Goal: Task Accomplishment & Management: Manage account settings

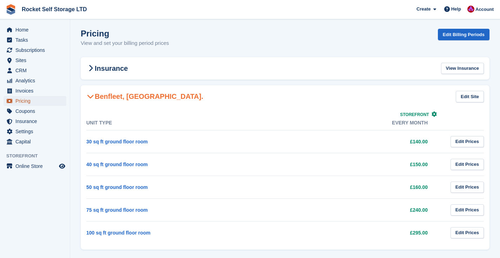
click at [27, 99] on span "Pricing" at bounding box center [36, 101] width 42 height 10
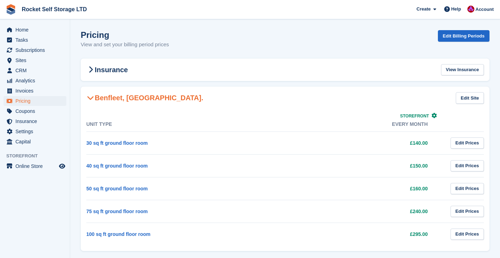
scroll to position [9, 0]
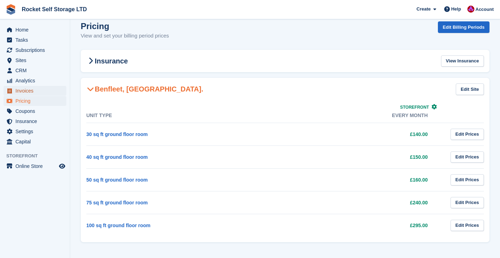
click at [22, 90] on span "Invoices" at bounding box center [36, 91] width 42 height 10
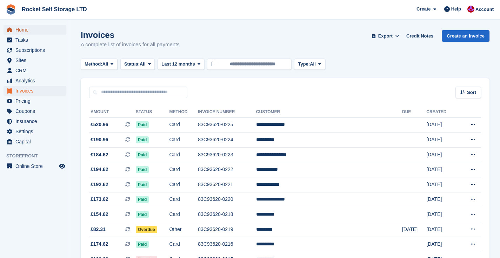
click at [19, 26] on span "Home" at bounding box center [36, 30] width 42 height 10
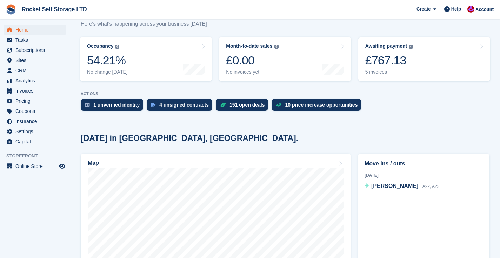
scroll to position [81, 0]
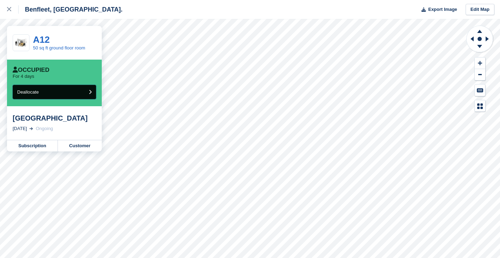
click at [61, 93] on button "Deallocate" at bounding box center [54, 92] width 83 height 14
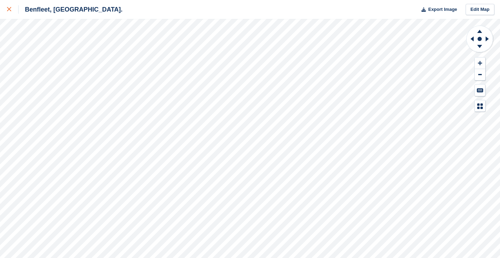
click at [11, 9] on div at bounding box center [13, 9] width 12 height 8
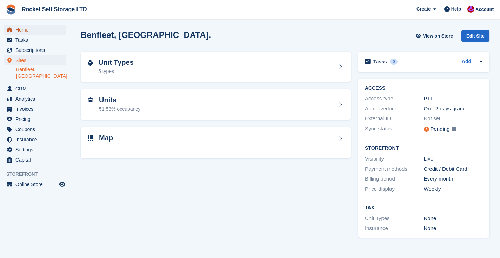
click at [28, 27] on span "Home" at bounding box center [36, 30] width 42 height 10
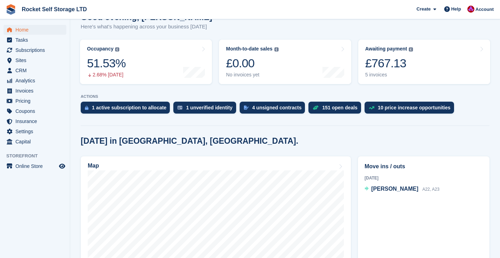
scroll to position [73, 0]
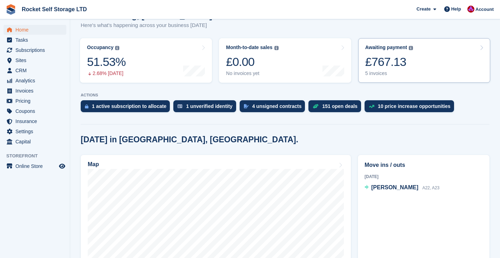
click at [380, 64] on div "£767.13" at bounding box center [389, 62] width 48 height 14
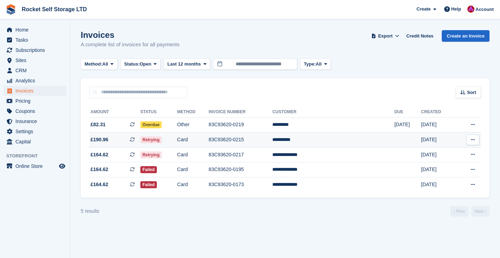
click at [95, 140] on span "£190.96" at bounding box center [99, 139] width 18 height 7
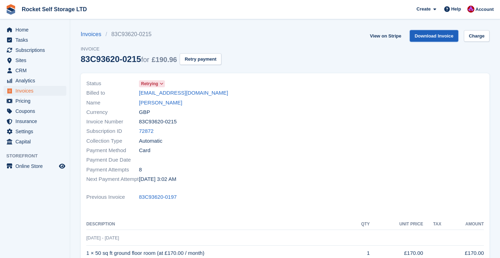
click at [433, 37] on link "Download Invoice" at bounding box center [433, 36] width 49 height 12
click at [179, 93] on link "[EMAIL_ADDRESS][DOMAIN_NAME]" at bounding box center [183, 93] width 89 height 8
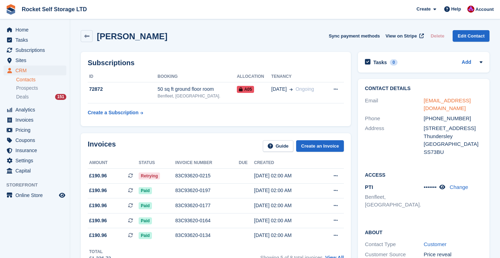
click at [462, 101] on link "matthomer147@hotmail.com" at bounding box center [446, 104] width 47 height 14
click at [28, 30] on span "Home" at bounding box center [36, 30] width 42 height 10
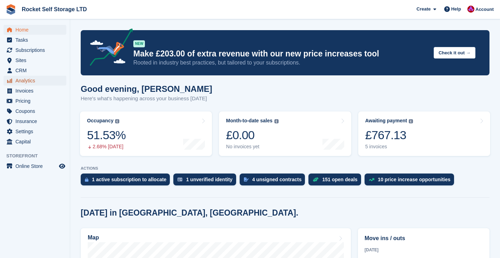
click at [15, 78] on span "Analytics" at bounding box center [36, 81] width 42 height 10
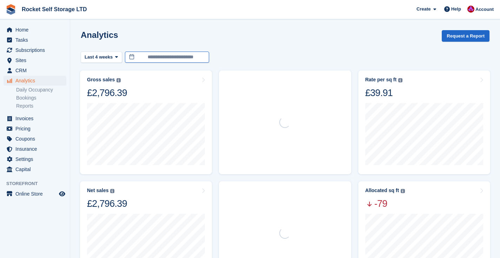
click at [154, 56] on input "**********" at bounding box center [167, 58] width 84 height 12
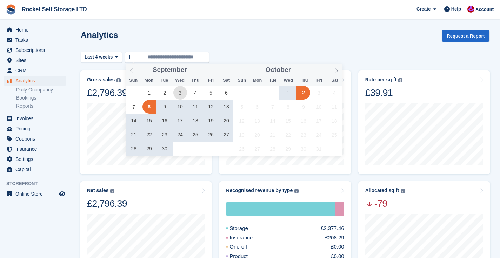
click at [178, 93] on span "3" at bounding box center [180, 93] width 14 height 14
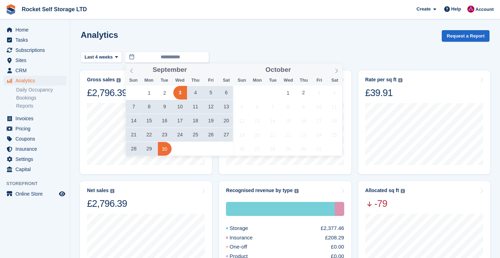
click at [160, 147] on span "30" at bounding box center [165, 149] width 14 height 14
type input "**********"
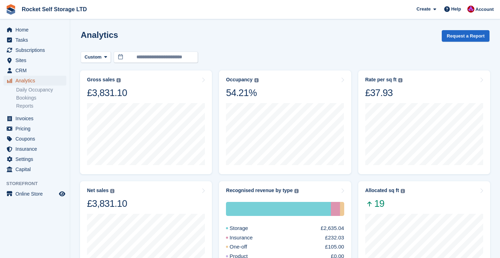
click at [26, 80] on span "Analytics" at bounding box center [36, 81] width 42 height 10
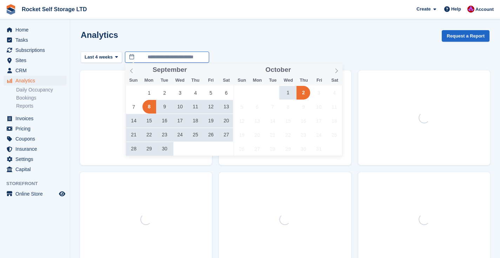
click at [168, 60] on input "**********" at bounding box center [167, 58] width 84 height 12
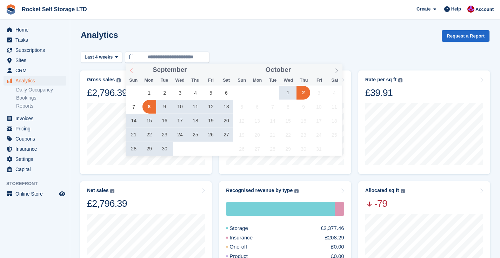
click at [130, 71] on icon at bounding box center [131, 70] width 5 height 5
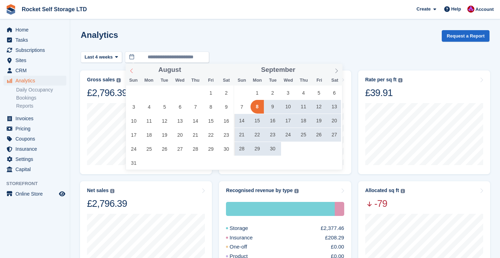
click at [130, 71] on icon at bounding box center [131, 70] width 5 height 5
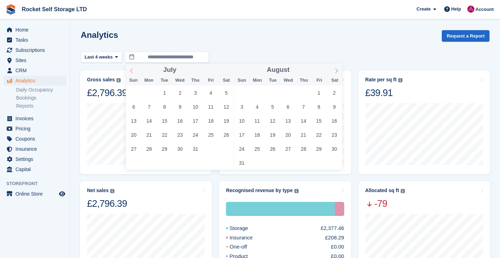
click at [130, 71] on icon at bounding box center [131, 70] width 5 height 5
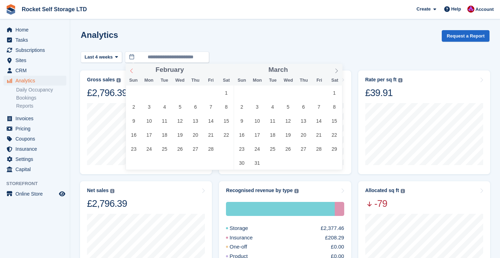
click at [130, 71] on icon at bounding box center [131, 70] width 5 height 5
type input "****"
click at [130, 71] on icon at bounding box center [131, 70] width 5 height 5
type input "****"
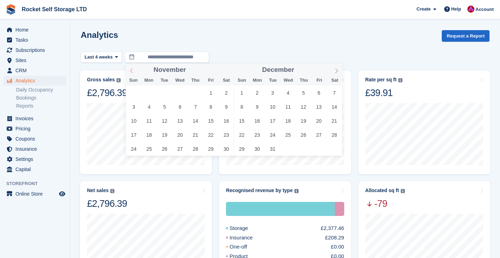
click at [130, 71] on icon at bounding box center [131, 70] width 5 height 5
click at [133, 71] on icon at bounding box center [131, 70] width 5 height 5
click at [136, 95] on span "1" at bounding box center [134, 93] width 14 height 14
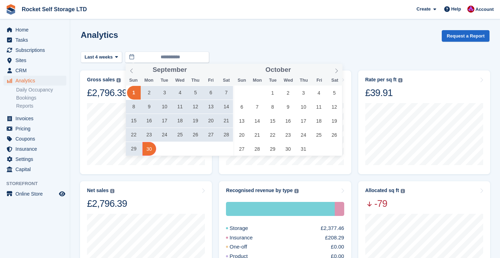
click at [149, 144] on span "30" at bounding box center [149, 149] width 14 height 14
type input "**********"
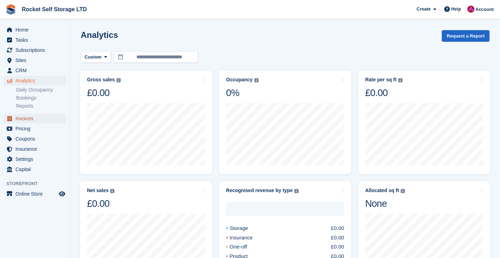
click at [28, 120] on span "Invoices" at bounding box center [36, 119] width 42 height 10
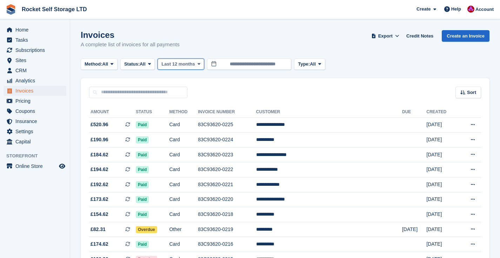
drag, startPoint x: 169, startPoint y: 65, endPoint x: 171, endPoint y: 73, distance: 7.7
click at [169, 66] on span "Last 12 months" at bounding box center [177, 64] width 33 height 7
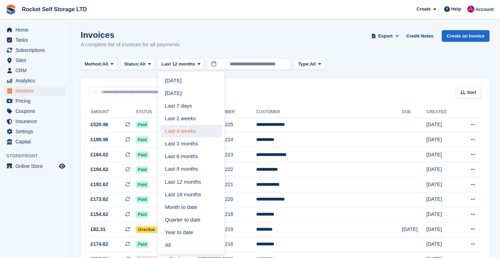
click at [200, 130] on link "Last 4 weeks" at bounding box center [191, 131] width 61 height 13
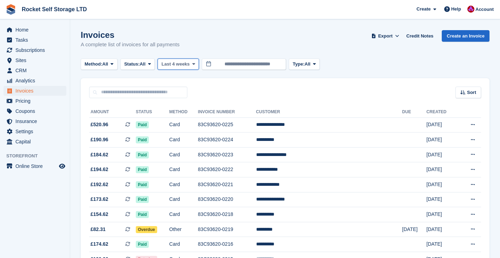
click at [178, 65] on span "Last 4 weeks" at bounding box center [175, 64] width 28 height 7
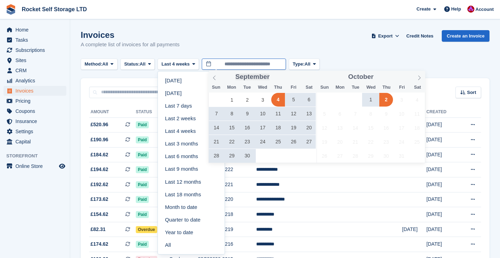
click at [248, 67] on input "**********" at bounding box center [244, 65] width 84 height 12
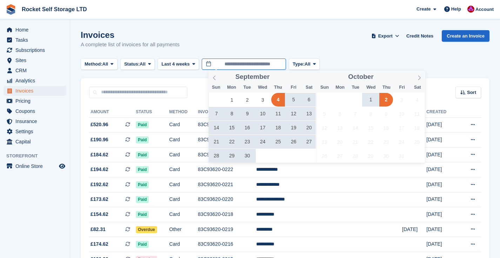
click at [248, 67] on input "**********" at bounding box center [244, 65] width 84 height 12
click at [232, 100] on span "1" at bounding box center [232, 100] width 14 height 14
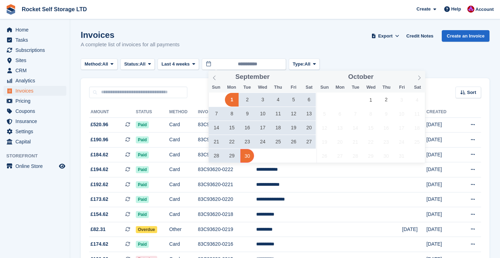
click at [250, 156] on span "30" at bounding box center [247, 156] width 14 height 14
type input "**********"
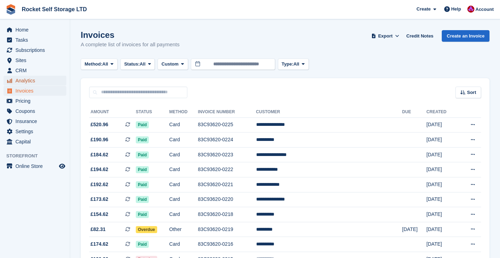
click at [27, 81] on span "Analytics" at bounding box center [36, 81] width 42 height 10
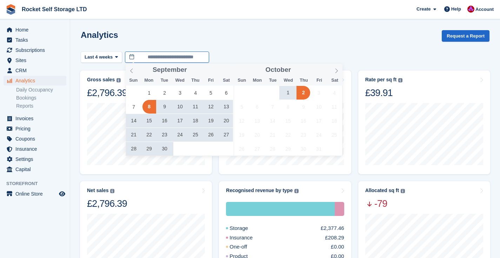
click at [172, 56] on input "**********" at bounding box center [167, 58] width 84 height 12
click at [150, 94] on span "1" at bounding box center [149, 93] width 14 height 14
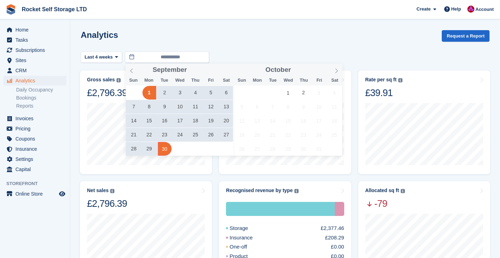
click at [167, 150] on span "30" at bounding box center [165, 149] width 14 height 14
type input "**********"
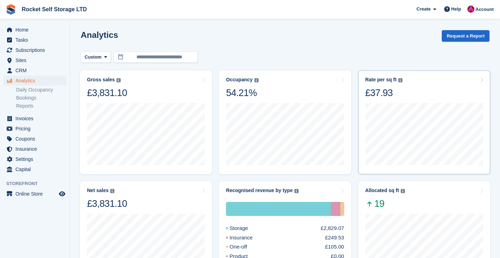
click at [394, 89] on div "£37.93" at bounding box center [383, 93] width 37 height 12
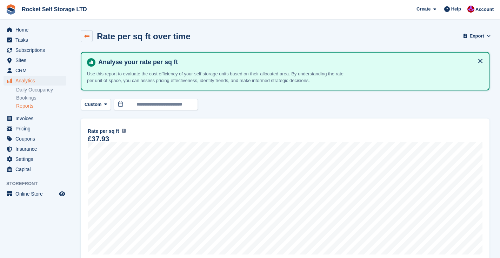
click at [87, 36] on icon at bounding box center [86, 36] width 5 height 5
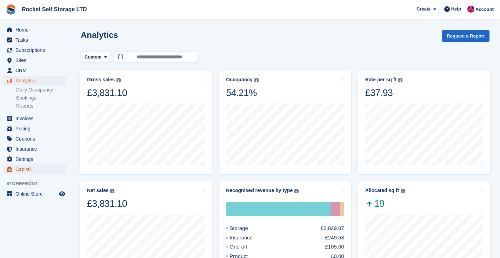
click at [20, 168] on span "Capital" at bounding box center [36, 169] width 42 height 10
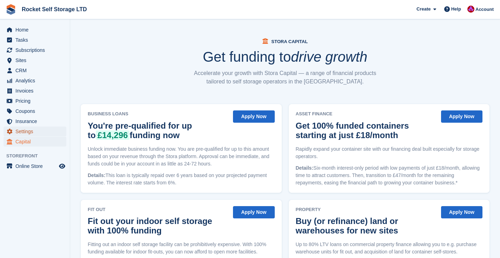
click at [26, 131] on span "Settings" at bounding box center [36, 132] width 42 height 10
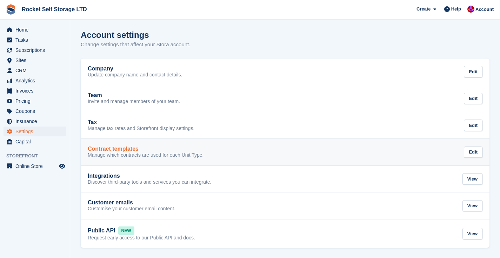
scroll to position [0, 0]
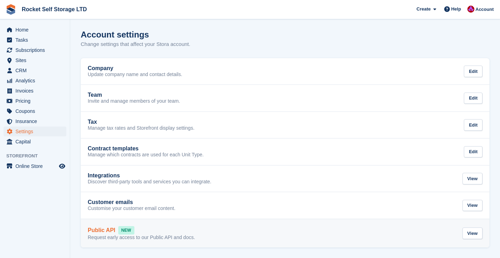
click at [111, 229] on h2 "Public API" at bounding box center [102, 230] width 28 height 6
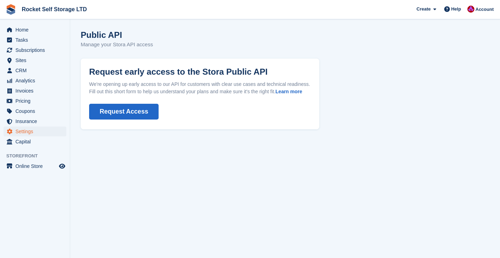
click at [120, 119] on button "Request Access" at bounding box center [123, 112] width 69 height 16
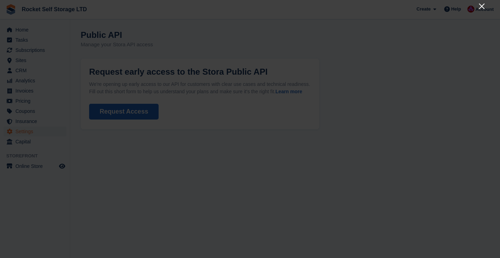
click at [483, 8] on icon "Close" at bounding box center [481, 7] width 6 height 6
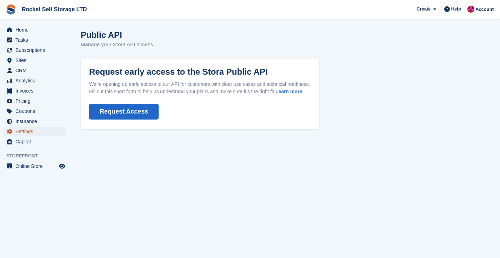
click at [43, 131] on span "Settings" at bounding box center [36, 132] width 42 height 10
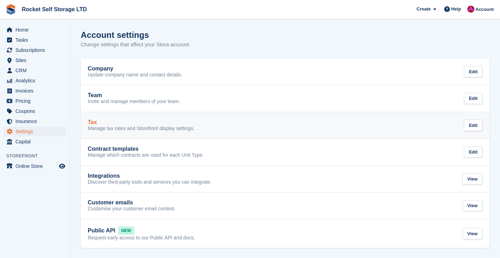
scroll to position [0, 0]
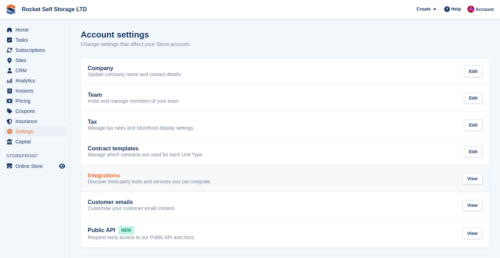
click at [115, 182] on p "Discover third-party tools and services you can integrate." at bounding box center [150, 182] width 124 height 6
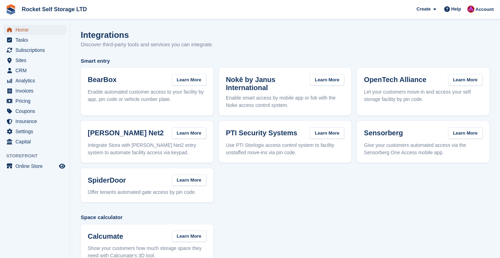
click at [28, 32] on span "Home" at bounding box center [36, 30] width 42 height 10
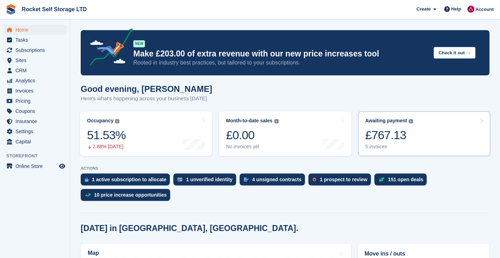
click at [384, 138] on div "£767.13" at bounding box center [389, 135] width 48 height 14
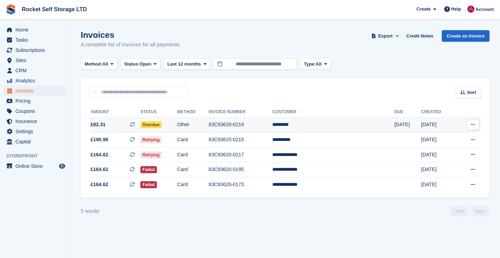
click at [475, 126] on button at bounding box center [472, 125] width 13 height 11
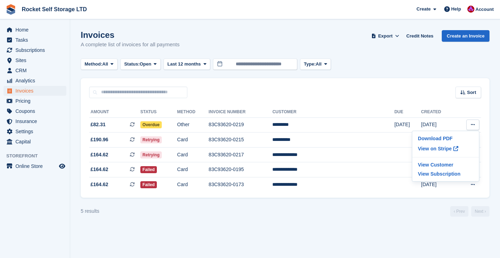
click at [415, 218] on section "Invoices A complete list of invoices for all payments Export Export Invoices Ex…" at bounding box center [284, 129] width 429 height 258
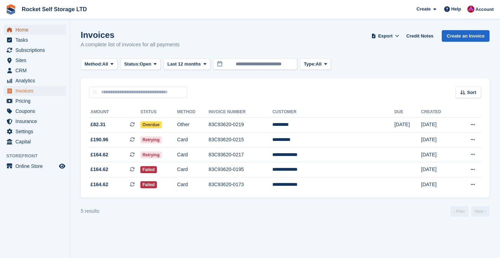
click at [19, 32] on span "Home" at bounding box center [36, 30] width 42 height 10
